Goal: Transaction & Acquisition: Purchase product/service

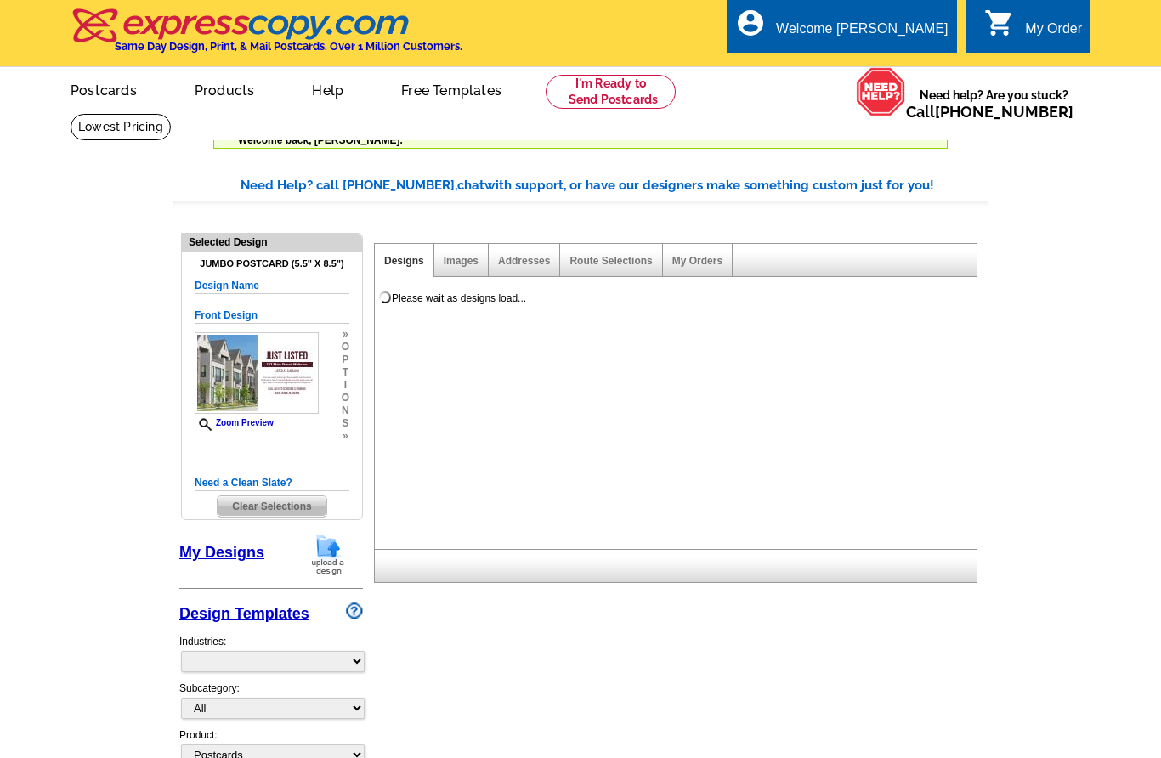
select select "1"
select select "2"
select select "back"
select select "785"
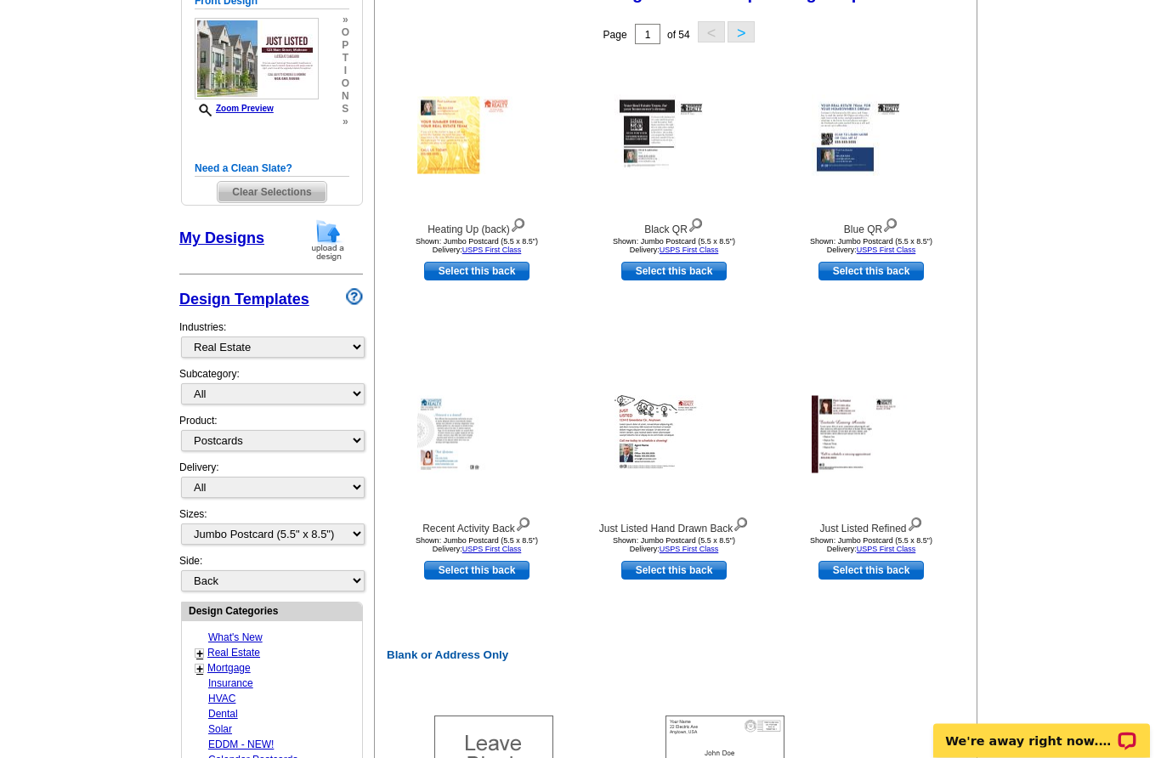
scroll to position [309, 0]
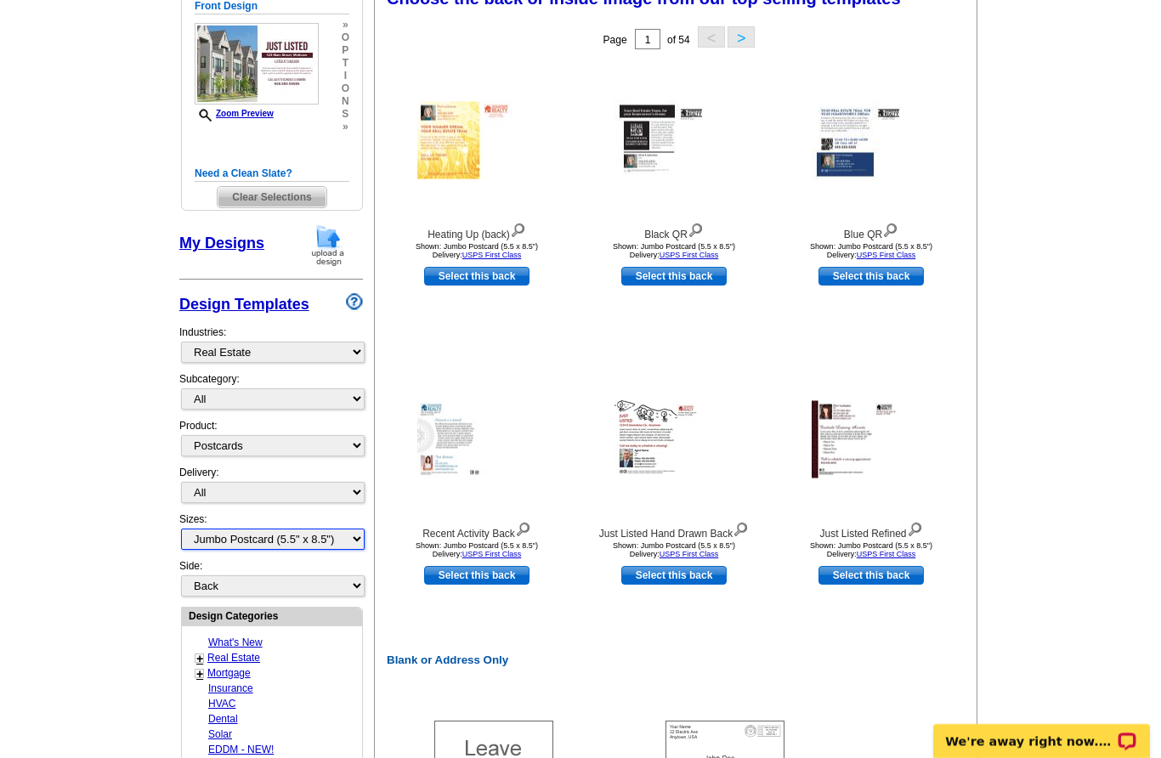
click at [336, 529] on select "All Jumbo Postcard (5.5" x 8.5") Regular Postcard (4.25" x 5.6") Panoramic Post…" at bounding box center [273, 539] width 184 height 21
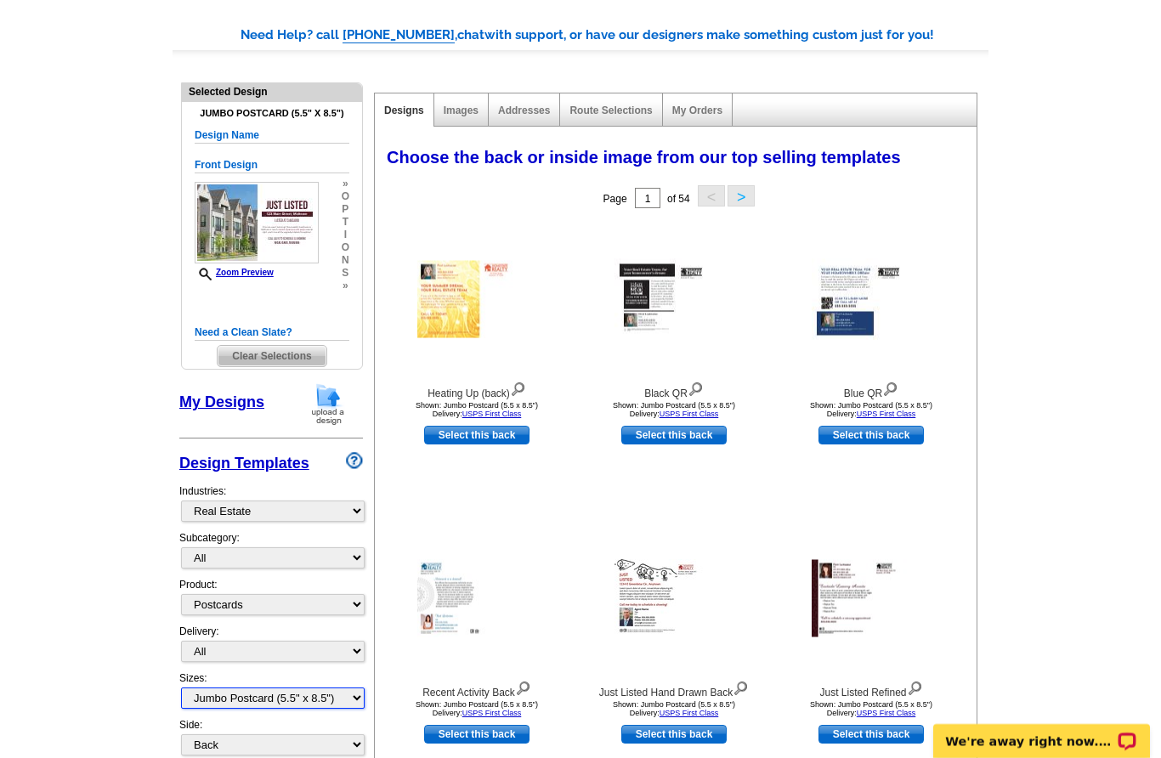
scroll to position [150, 0]
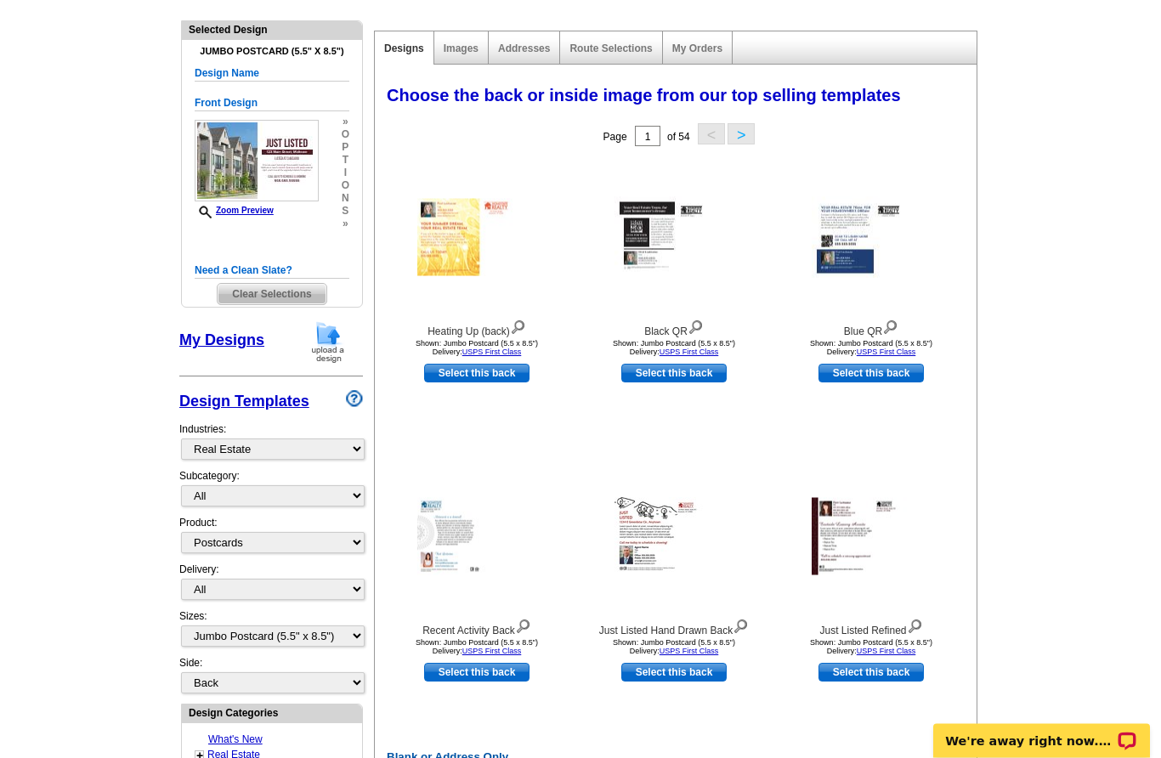
click at [472, 52] on link "Images" at bounding box center [461, 49] width 35 height 12
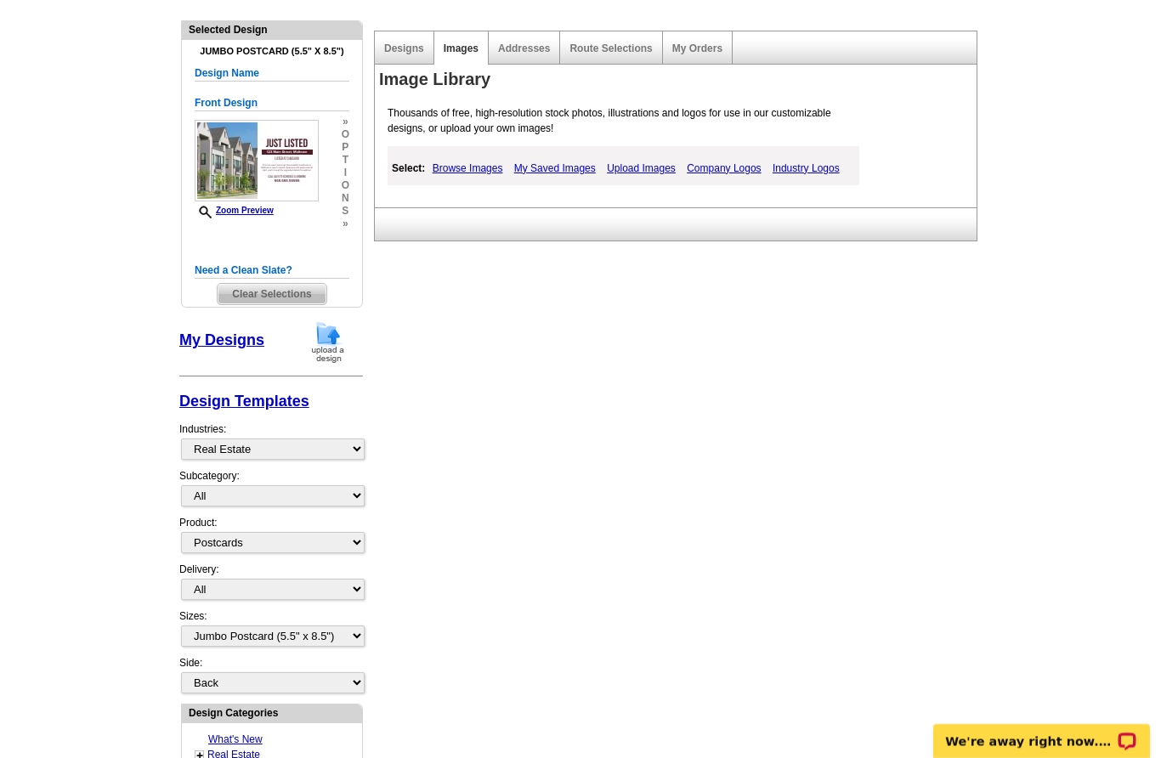
click at [407, 54] on link "Designs" at bounding box center [404, 49] width 40 height 12
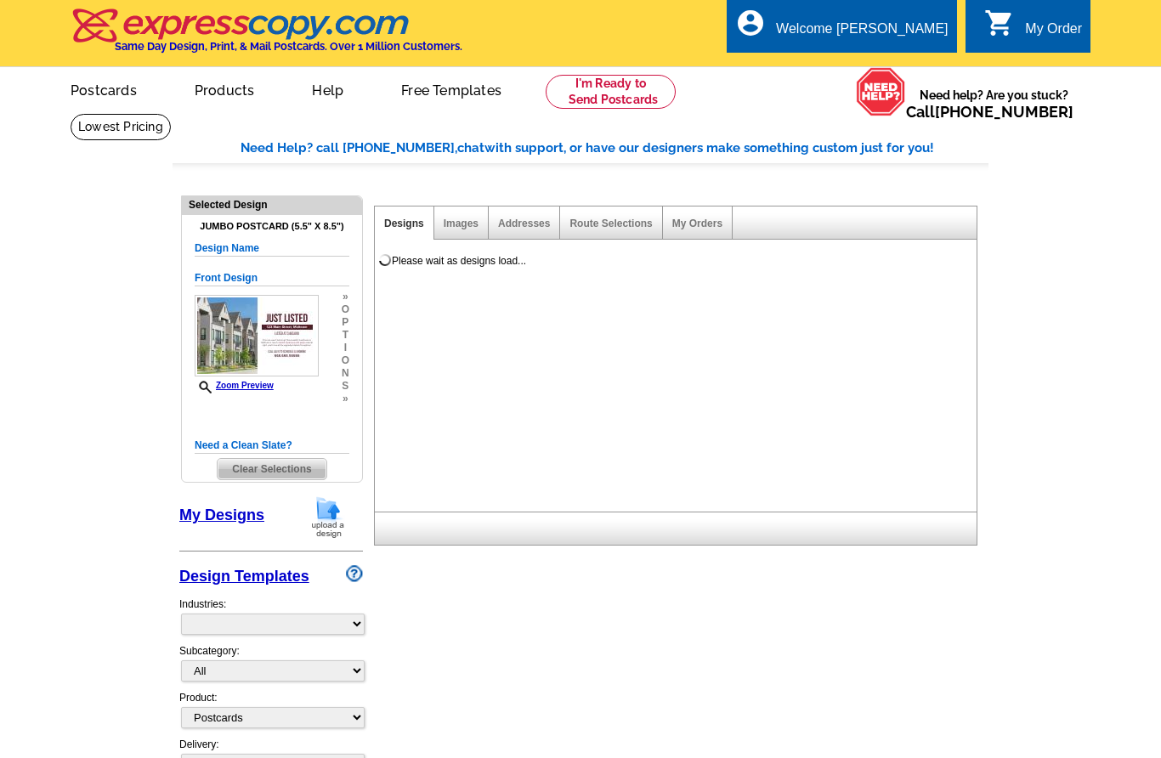
select select "1"
select select "2"
select select "back"
select select "785"
